Goal: Check status: Check status

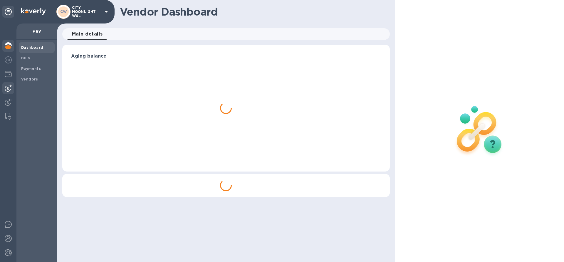
click at [6, 46] on img at bounding box center [8, 45] width 7 height 7
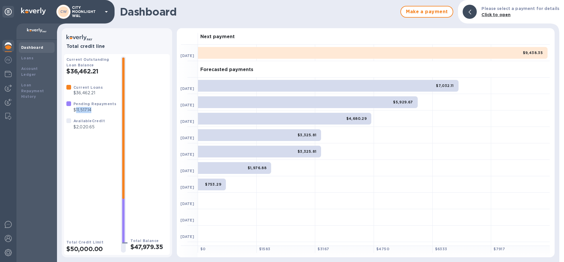
drag, startPoint x: 76, startPoint y: 110, endPoint x: 90, endPoint y: 111, distance: 14.2
click at [90, 111] on p "$11,517.14" at bounding box center [94, 110] width 43 height 6
drag, startPoint x: 90, startPoint y: 111, endPoint x: 85, endPoint y: 133, distance: 22.3
click at [85, 133] on div "Current Loans $36,462.21 Pending Repayments $11,517.14 Available Credit $2,020.…" at bounding box center [91, 156] width 50 height 145
click at [88, 9] on p "CITY MOONLIGHT W&L" at bounding box center [86, 12] width 29 height 12
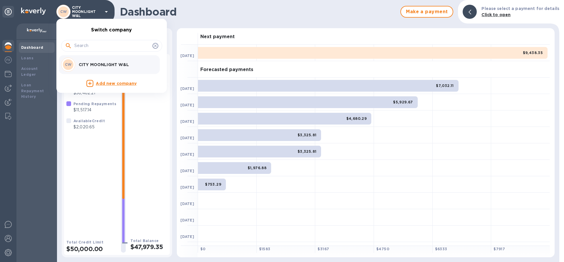
click at [89, 67] on p "CITY MOONLIGHT W&L" at bounding box center [116, 65] width 74 height 6
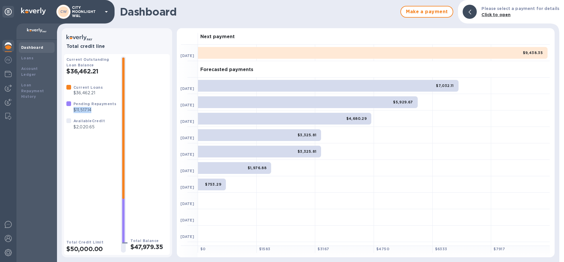
drag, startPoint x: 73, startPoint y: 111, endPoint x: 93, endPoint y: 111, distance: 20.3
click at [93, 111] on div "Pending Repayments $11,517.14" at bounding box center [94, 107] width 45 height 15
drag, startPoint x: 93, startPoint y: 111, endPoint x: 88, endPoint y: 120, distance: 10.3
click at [88, 120] on b "Available Credit" at bounding box center [88, 121] width 31 height 4
drag, startPoint x: 95, startPoint y: 129, endPoint x: 63, endPoint y: 128, distance: 32.0
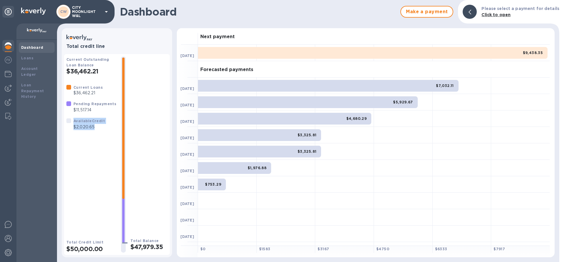
click at [63, 128] on div "Total credit line Current Outstanding Loan Balance $36,462.21 Current Loans $36…" at bounding box center [117, 142] width 110 height 229
drag, startPoint x: 63, startPoint y: 128, endPoint x: 78, endPoint y: 174, distance: 48.1
click at [78, 174] on div "Current Loans $36,462.21 Pending Repayments $11,517.14 Available Credit $2,020.…" at bounding box center [91, 156] width 50 height 145
click at [83, 152] on div "Current Loans $36,462.21 Pending Repayments $11,517.14 Available Credit $2,020.…" at bounding box center [91, 156] width 50 height 145
click at [90, 110] on p "$11,517.14" at bounding box center [94, 110] width 43 height 6
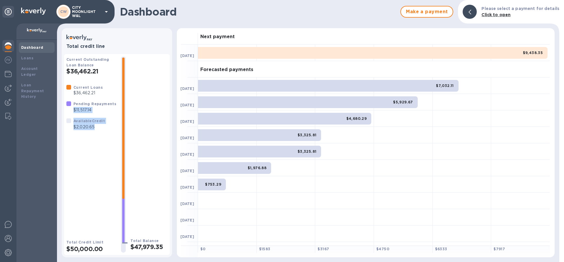
drag, startPoint x: 97, startPoint y: 128, endPoint x: 74, endPoint y: 110, distance: 29.3
click at [74, 110] on div "Current Loans $36,462.21 Pending Repayments $11,517.14 Available Credit $2,020.…" at bounding box center [91, 107] width 55 height 51
drag, startPoint x: 74, startPoint y: 110, endPoint x: 94, endPoint y: 158, distance: 52.7
click at [94, 158] on div "Current Loans $36,462.21 Pending Repayments $11,517.14 Available Credit $2,020.…" at bounding box center [91, 156] width 50 height 145
